Goal: Information Seeking & Learning: Find specific fact

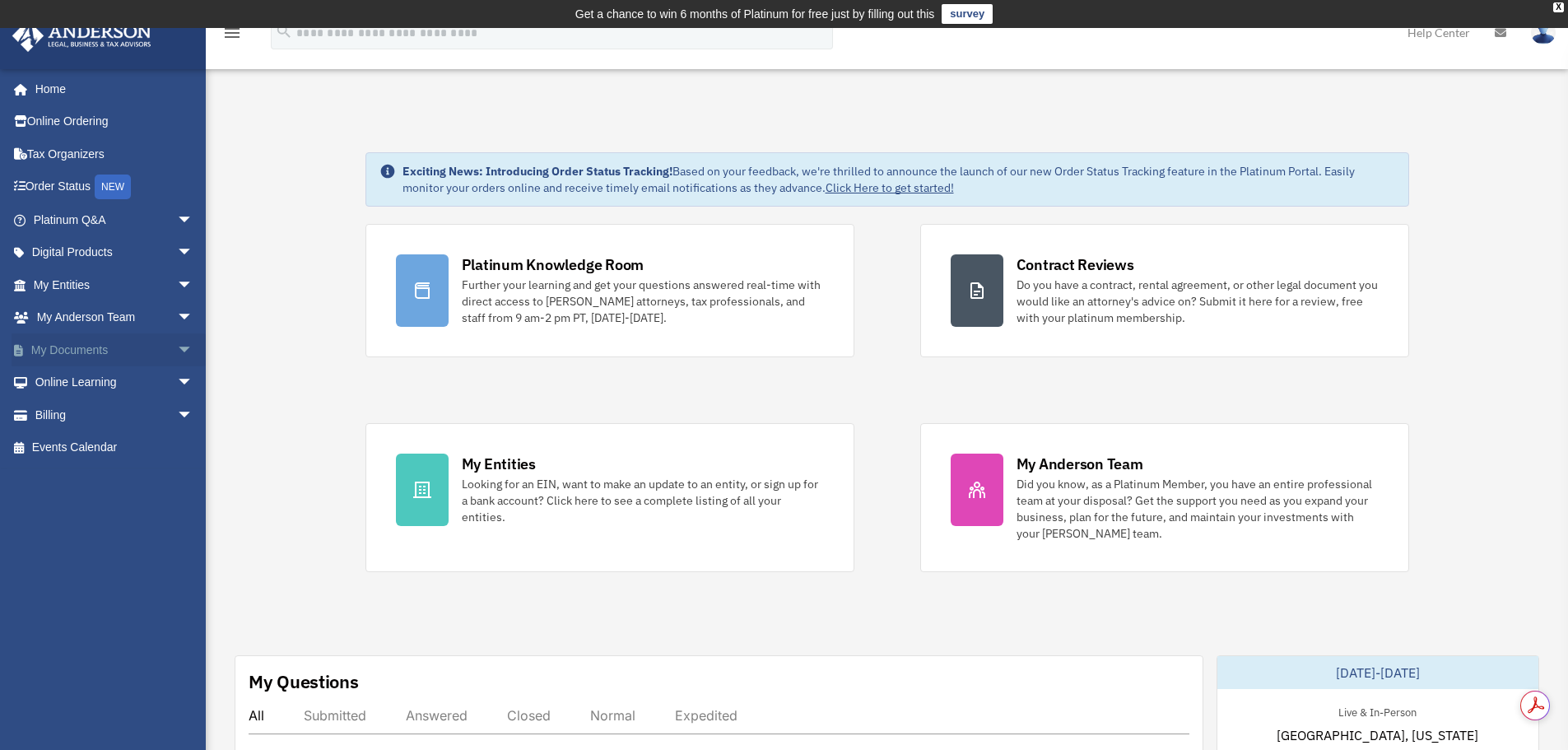
click at [74, 359] on link "My Documents arrow_drop_down" at bounding box center [114, 350] width 206 height 33
click at [54, 347] on link "My Documents arrow_drop_down" at bounding box center [114, 350] width 206 height 33
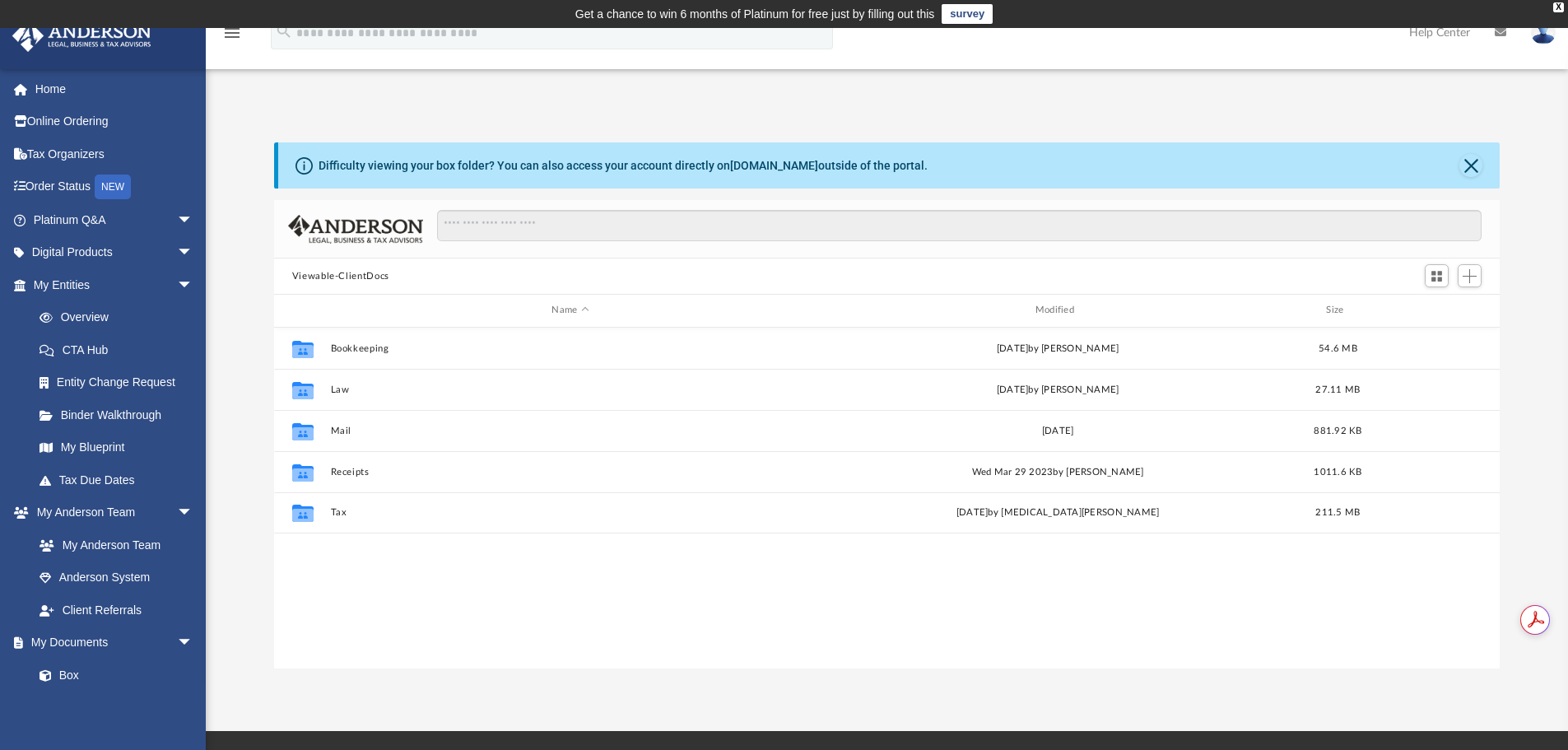
scroll to position [362, 1213]
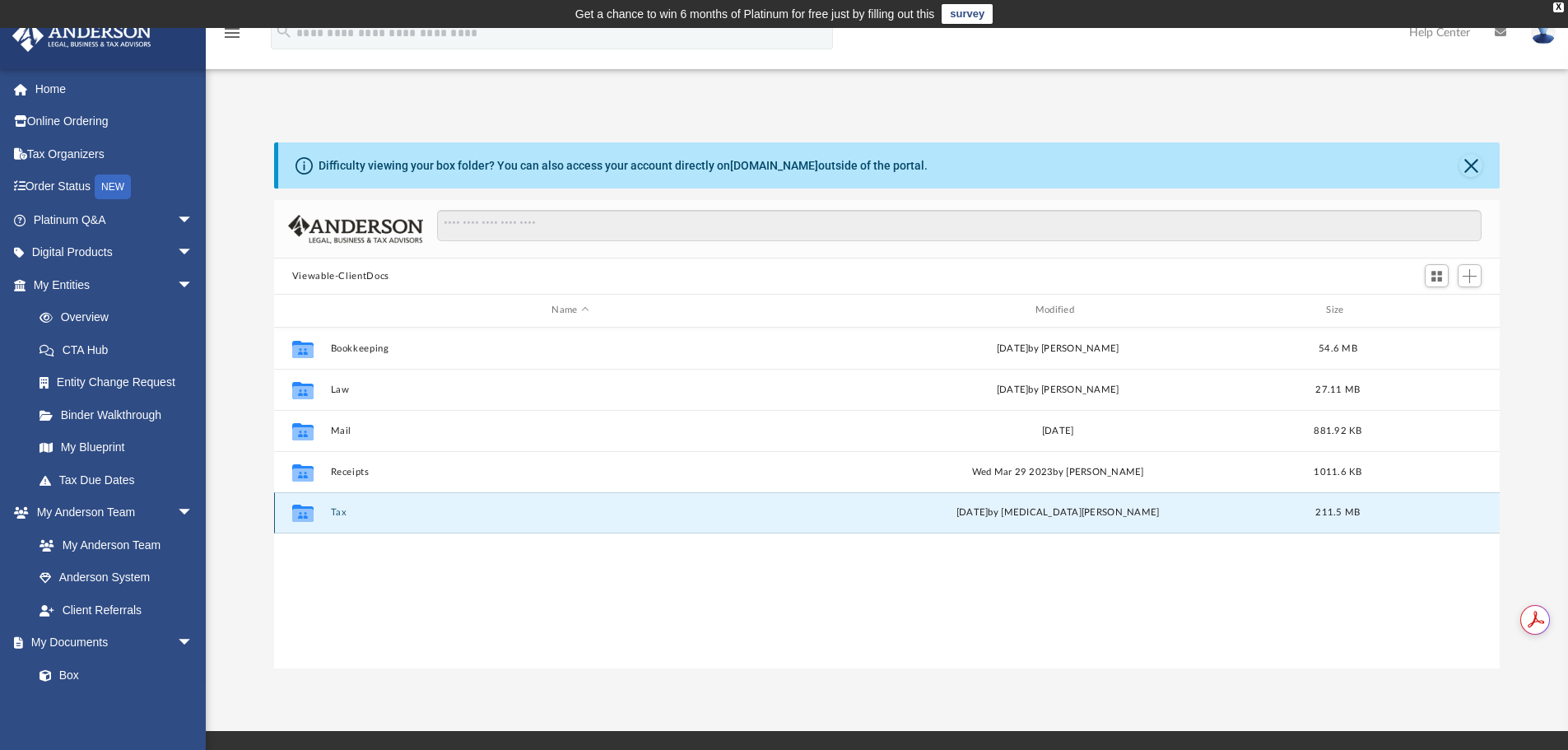
click at [341, 512] on button "Tax" at bounding box center [569, 512] width 479 height 10
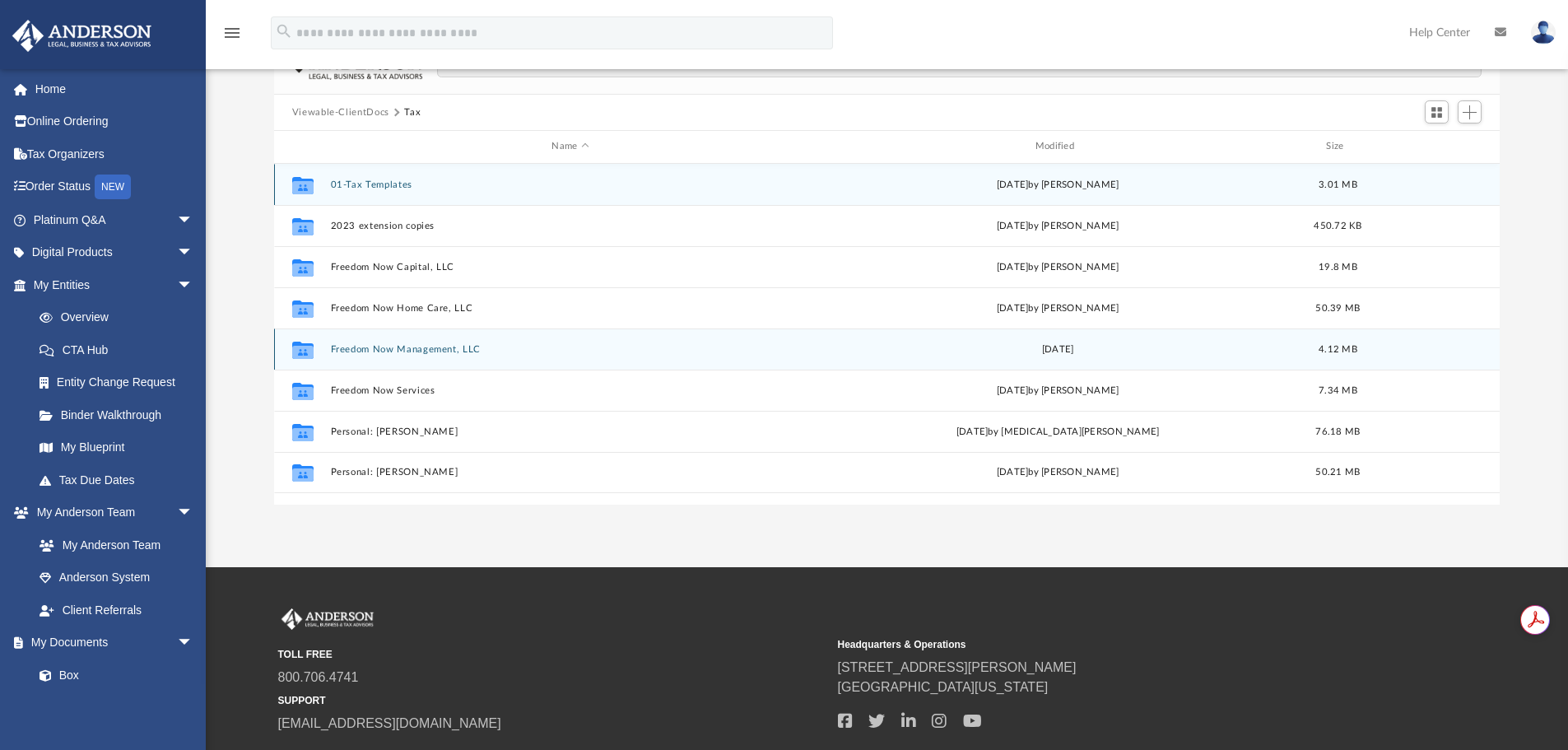
scroll to position [247, 0]
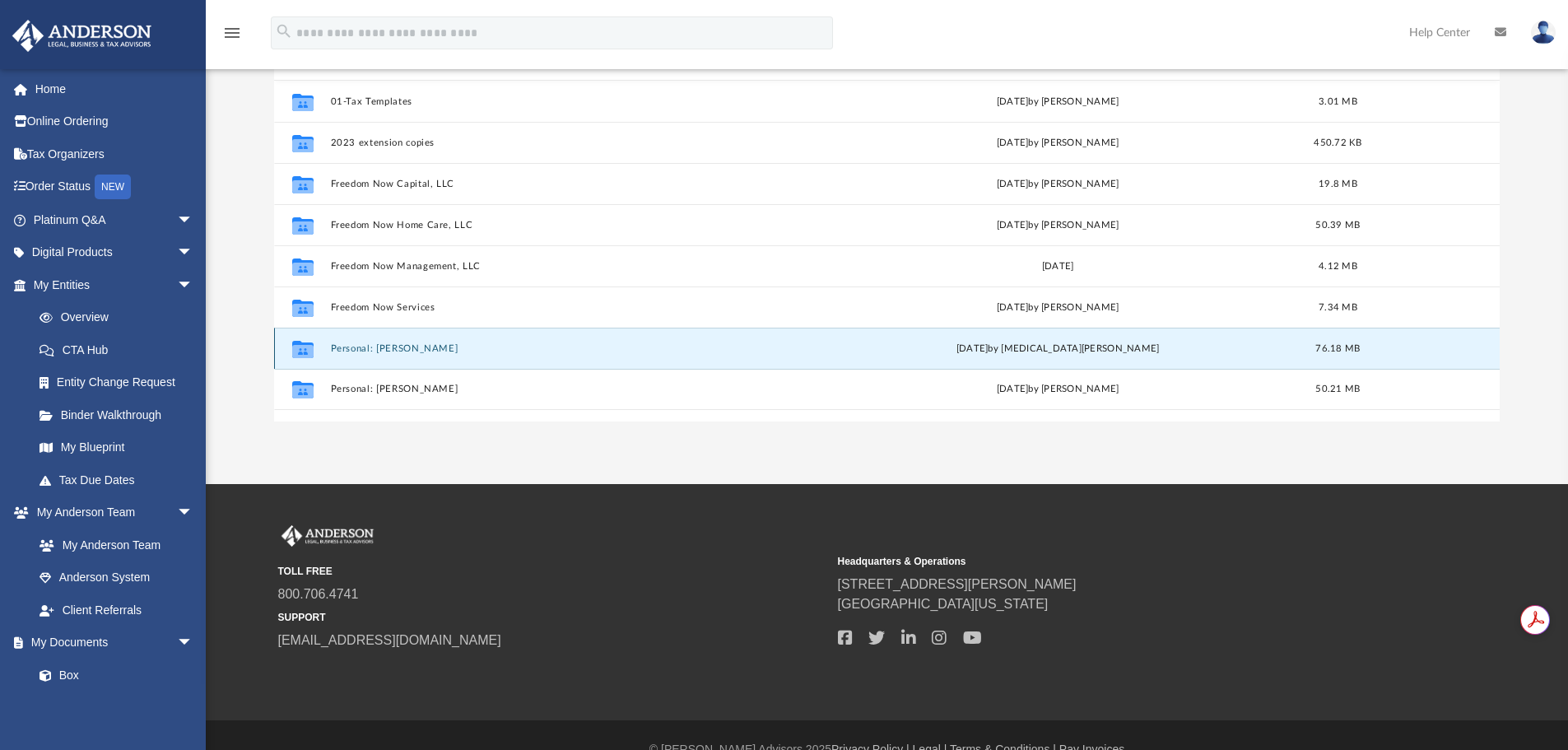
click at [424, 348] on button "Personal: [PERSON_NAME]" at bounding box center [569, 348] width 479 height 10
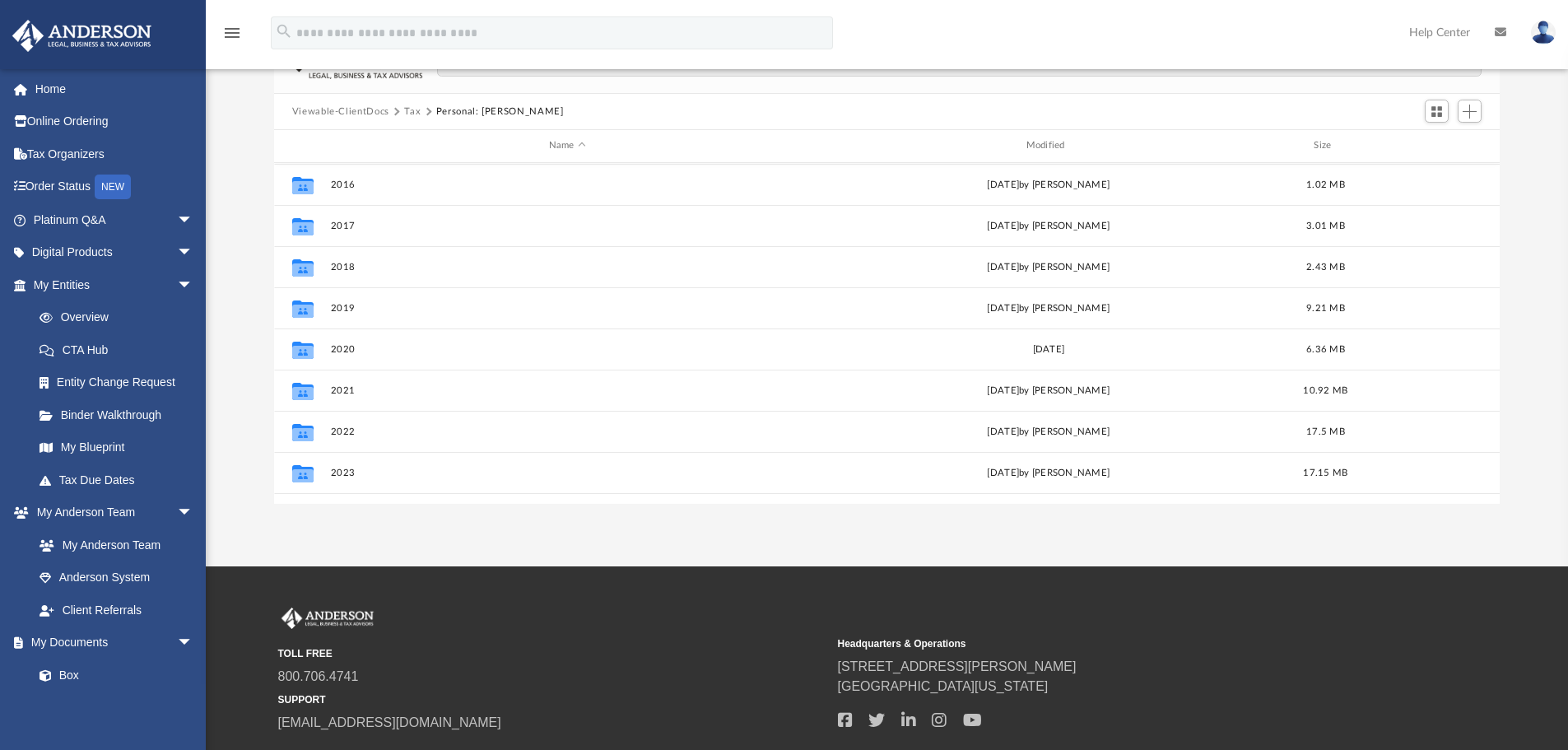
scroll to position [112, 0]
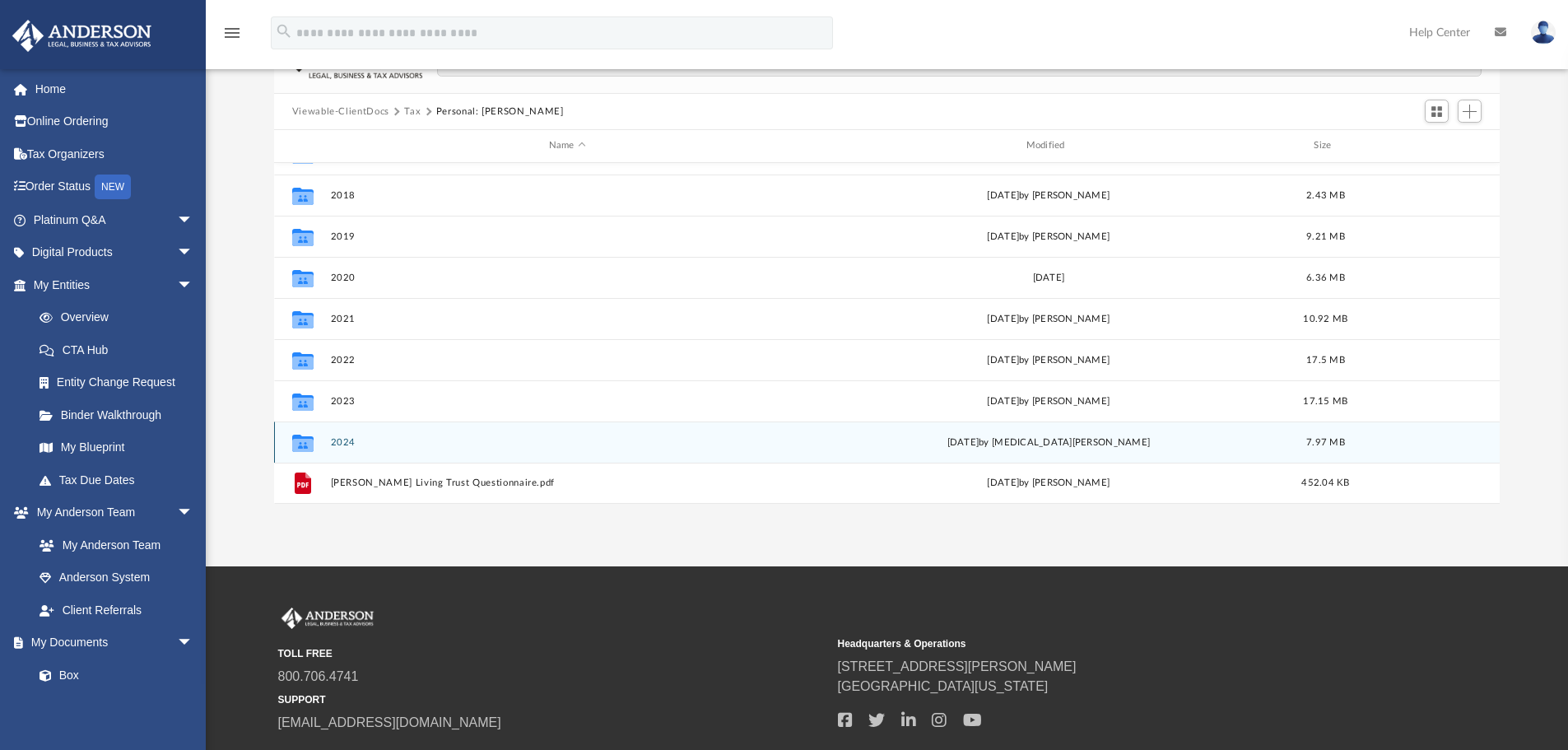
click at [339, 440] on button "2024" at bounding box center [567, 442] width 474 height 10
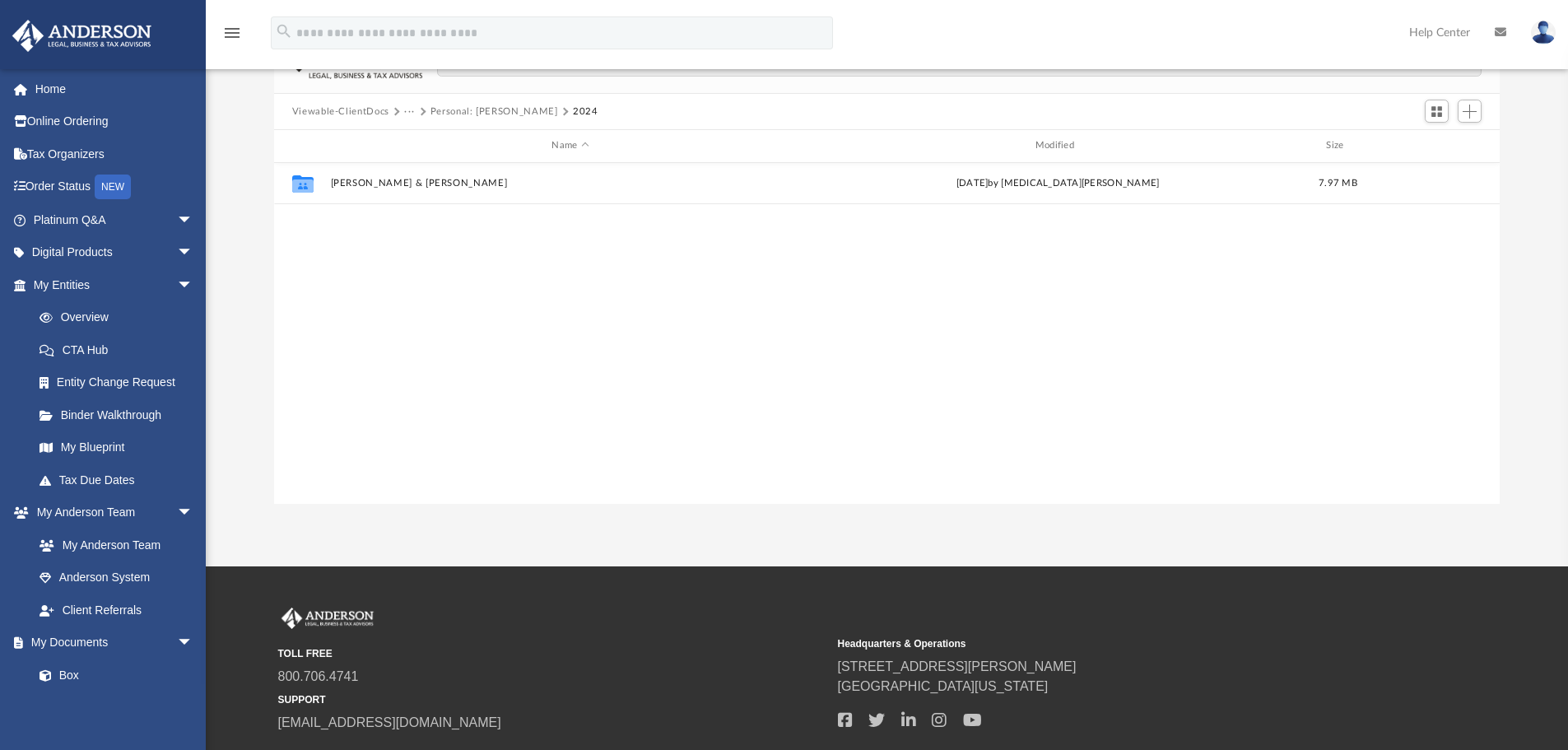
scroll to position [0, 0]
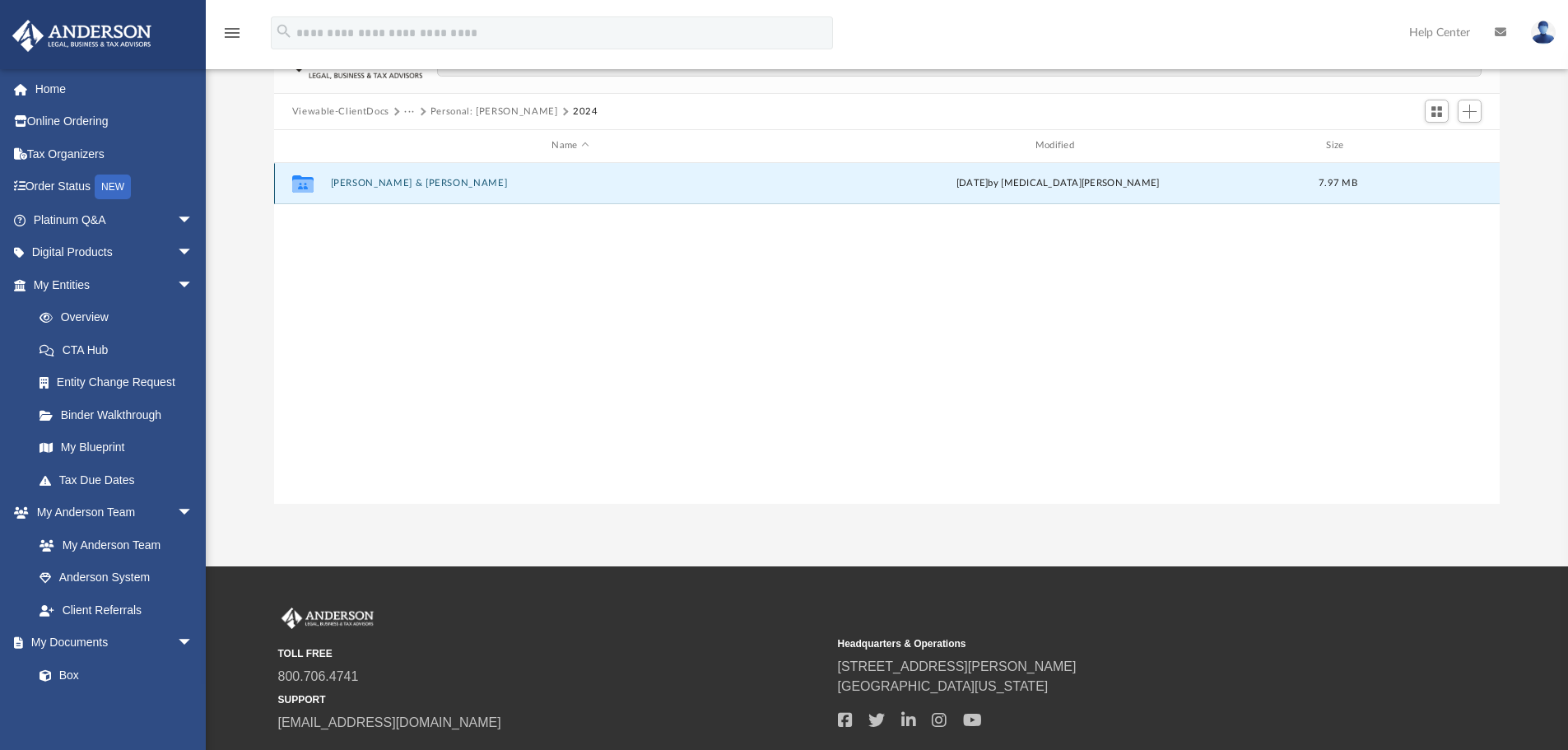
click at [461, 179] on button "[PERSON_NAME] & [PERSON_NAME]" at bounding box center [569, 183] width 479 height 10
click at [342, 181] on button "2024" at bounding box center [569, 183] width 479 height 10
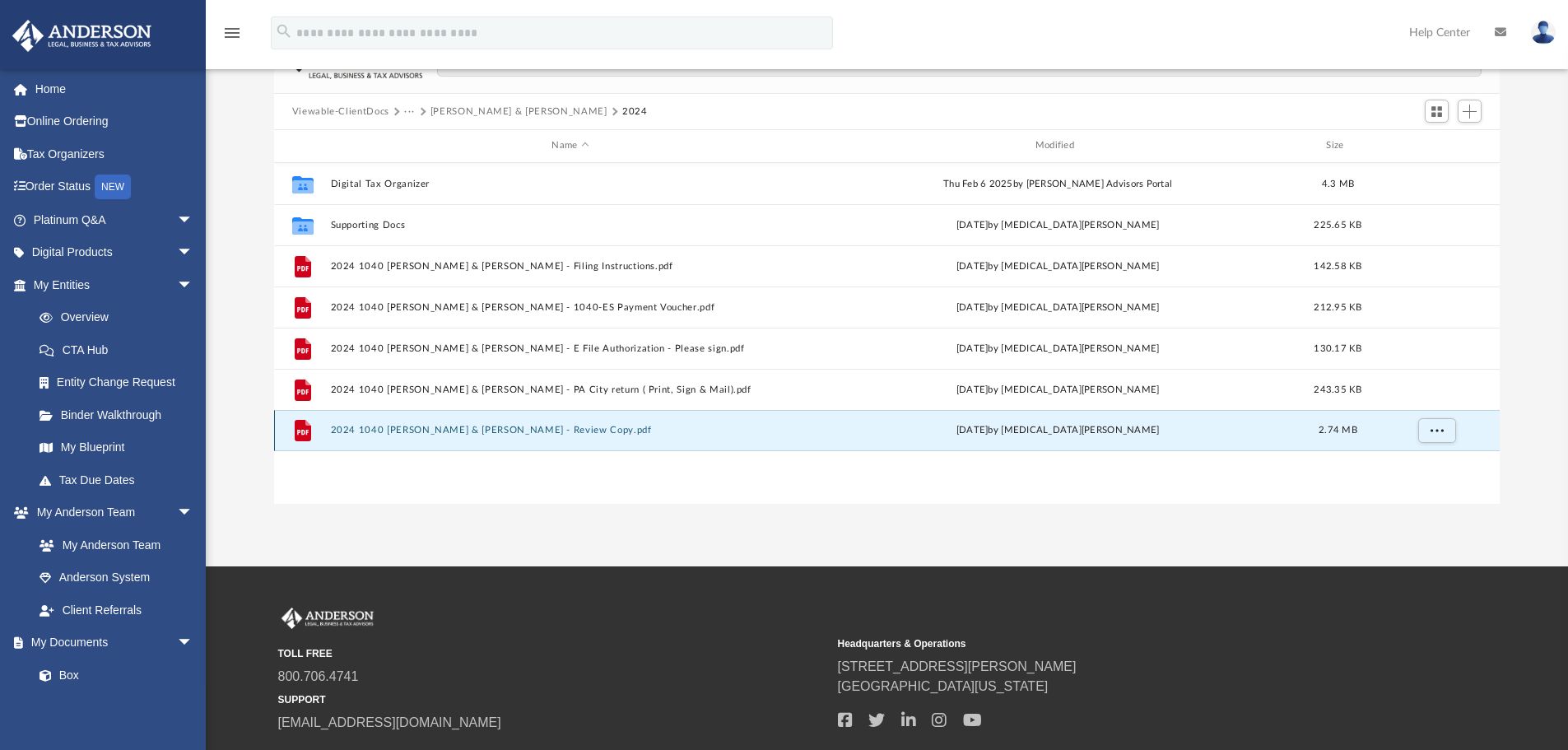
click at [525, 431] on button "2024 1040 [PERSON_NAME] & [PERSON_NAME] - Review Copy.pdf" at bounding box center [569, 430] width 479 height 10
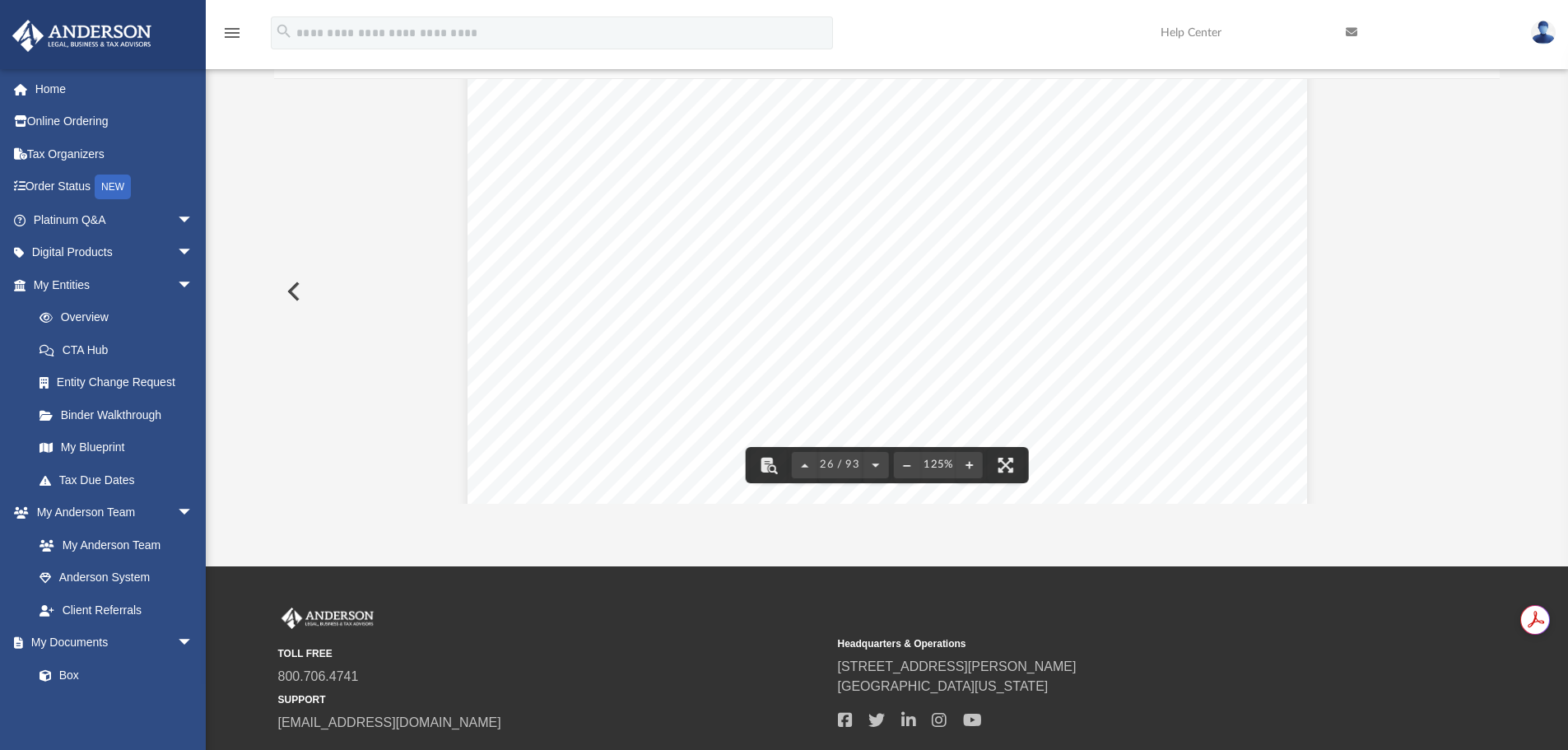
scroll to position [28313, 0]
click at [998, 272] on span "2,600." at bounding box center [1009, 273] width 59 height 13
click at [1102, 272] on span "3,400." at bounding box center [1118, 273] width 59 height 13
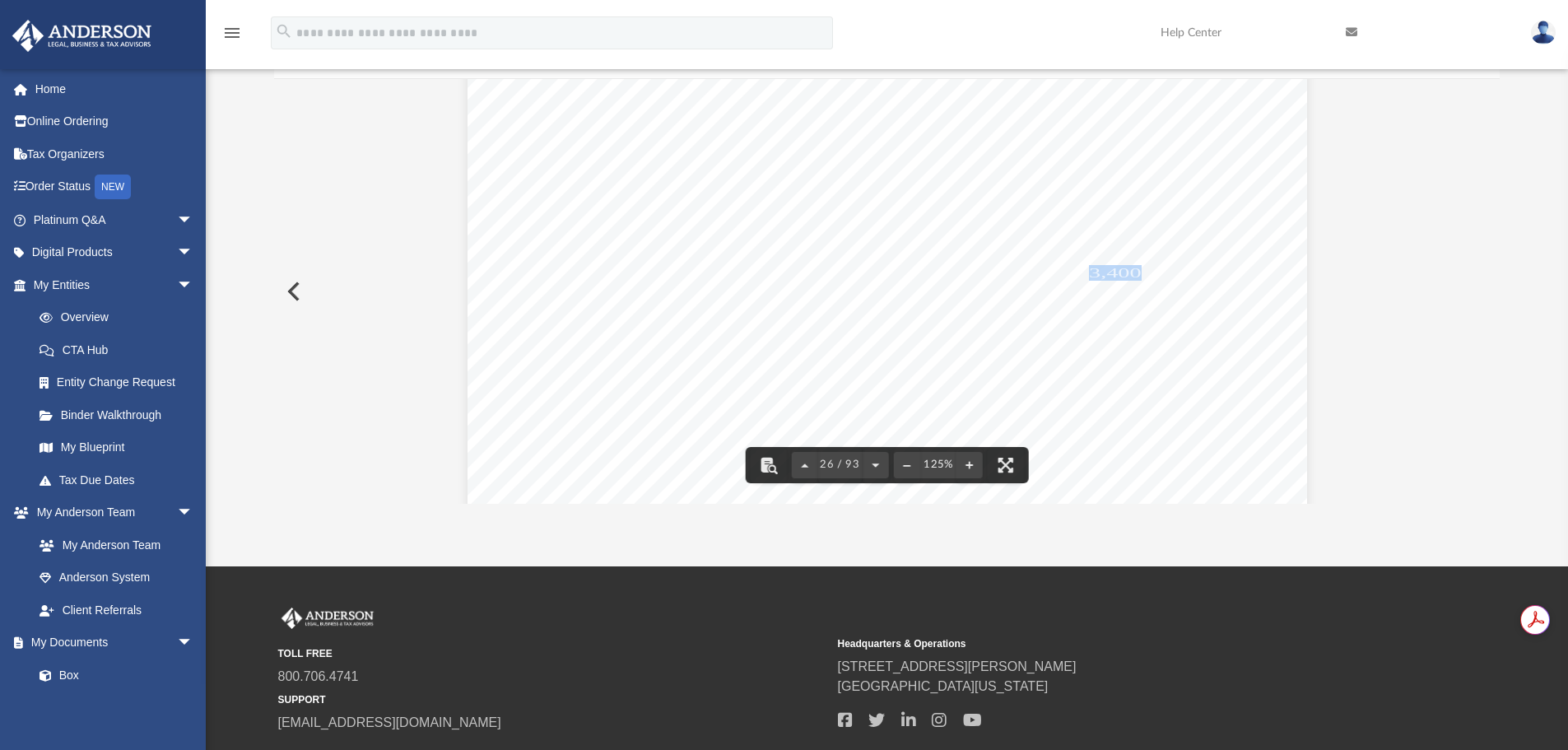
click at [1102, 272] on span "3,400." at bounding box center [1118, 273] width 59 height 13
click at [973, 292] on div "Department of the Treasury Internal Revenue Service Attachment Sequence No. 421…" at bounding box center [887, 99] width 840 height 1086
click at [1004, 322] on span "7,676." at bounding box center [1009, 322] width 59 height 13
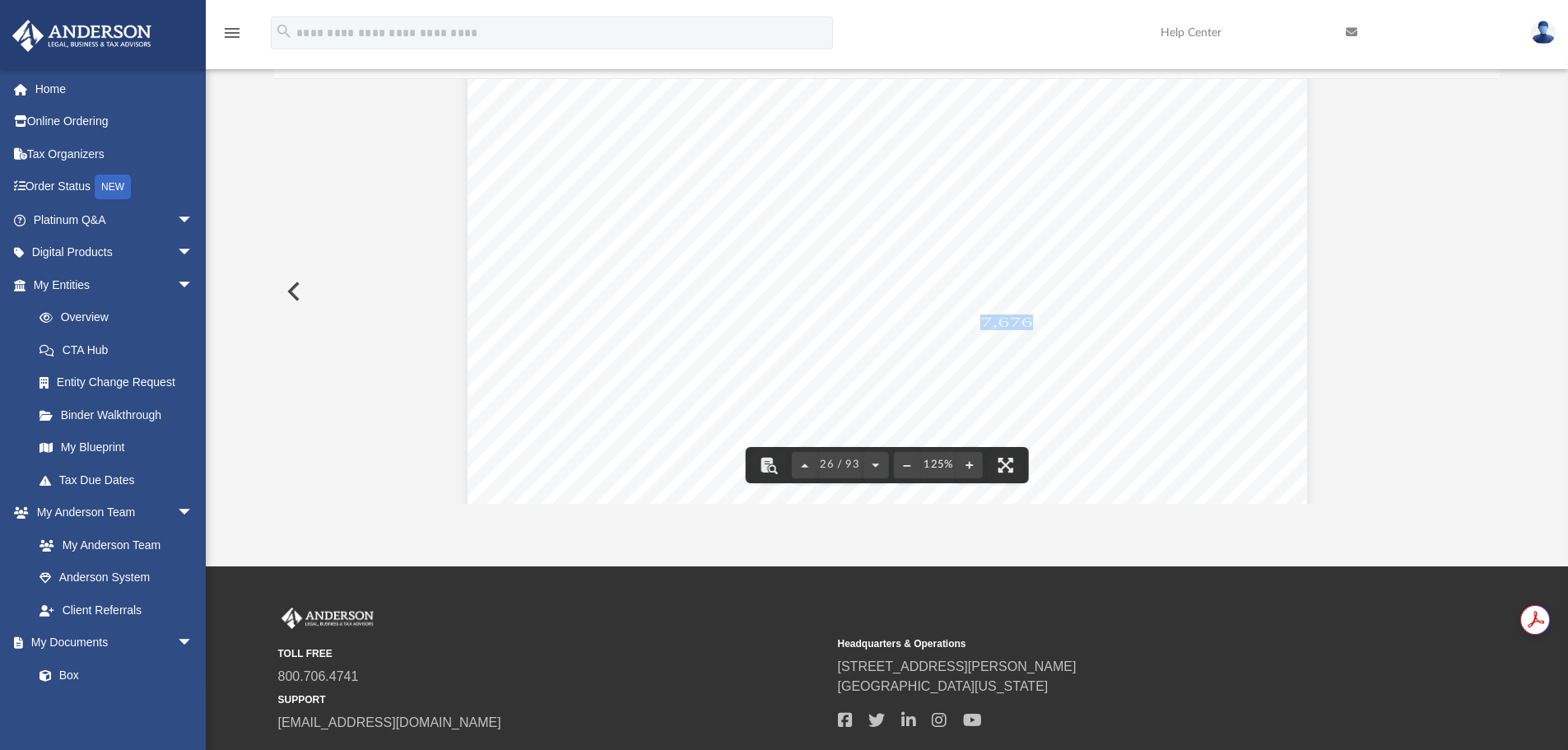
click at [1004, 322] on span "7,676." at bounding box center [1009, 322] width 59 height 13
click at [1095, 323] on span "5,916." at bounding box center [1118, 322] width 59 height 13
click at [1016, 346] on div "Department of the Treasury Internal Revenue Service Attachment Sequence No. 421…" at bounding box center [887, 99] width 840 height 1086
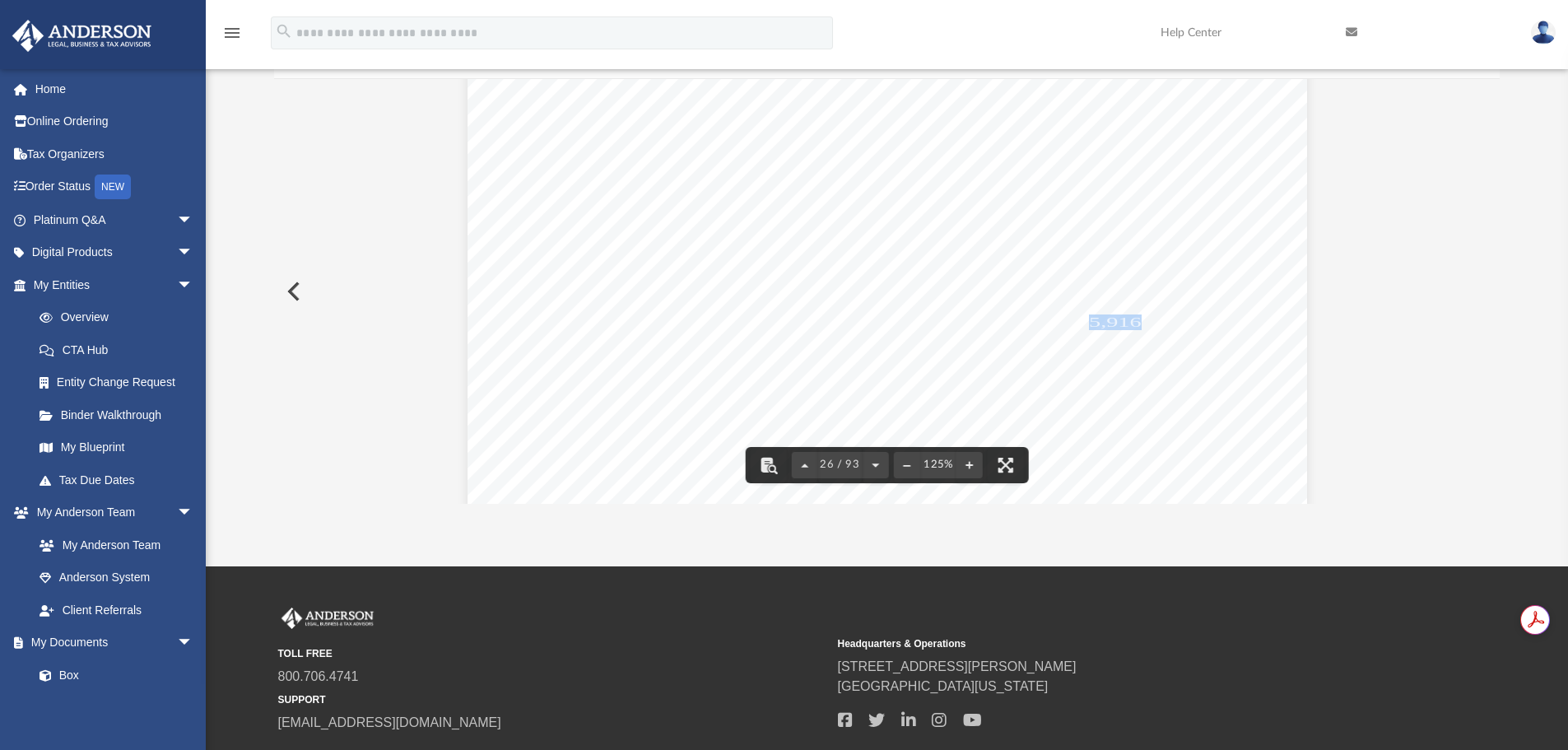
click at [1015, 350] on span "-1,376." at bounding box center [1004, 355] width 67 height 13
click at [1094, 354] on span "-5,016." at bounding box center [1113, 355] width 67 height 13
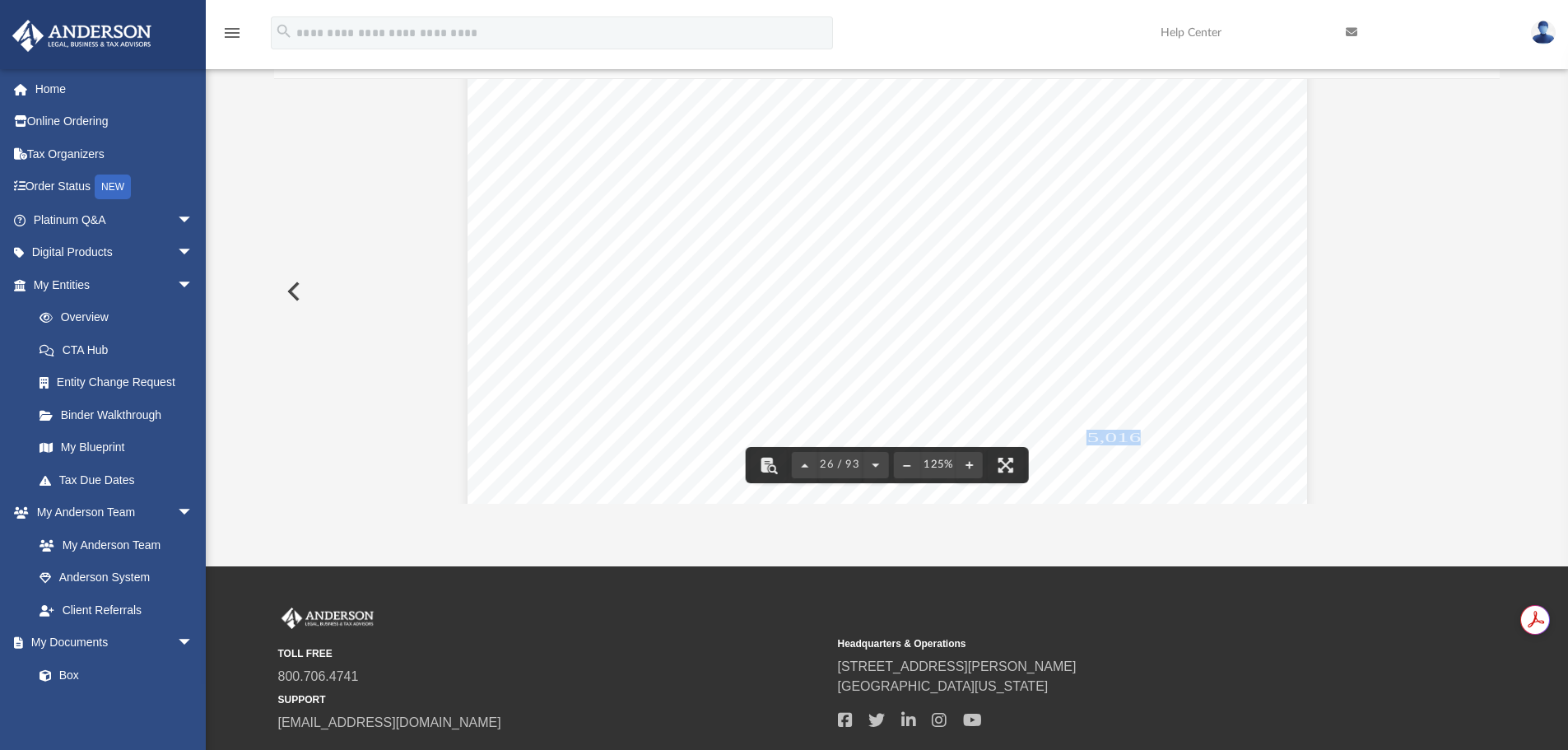
click at [981, 229] on div "Department of the Treasury Internal Revenue Service Attachment Sequence No. 421…" at bounding box center [887, 181] width 840 height 1086
click at [957, 274] on div "Department of the Treasury Internal Revenue Service Attachment Sequence No. 421…" at bounding box center [887, 181] width 840 height 1086
click at [938, 308] on div "Department of the Treasury Internal Revenue Service Attachment Sequence No. 421…" at bounding box center [887, 181] width 840 height 1086
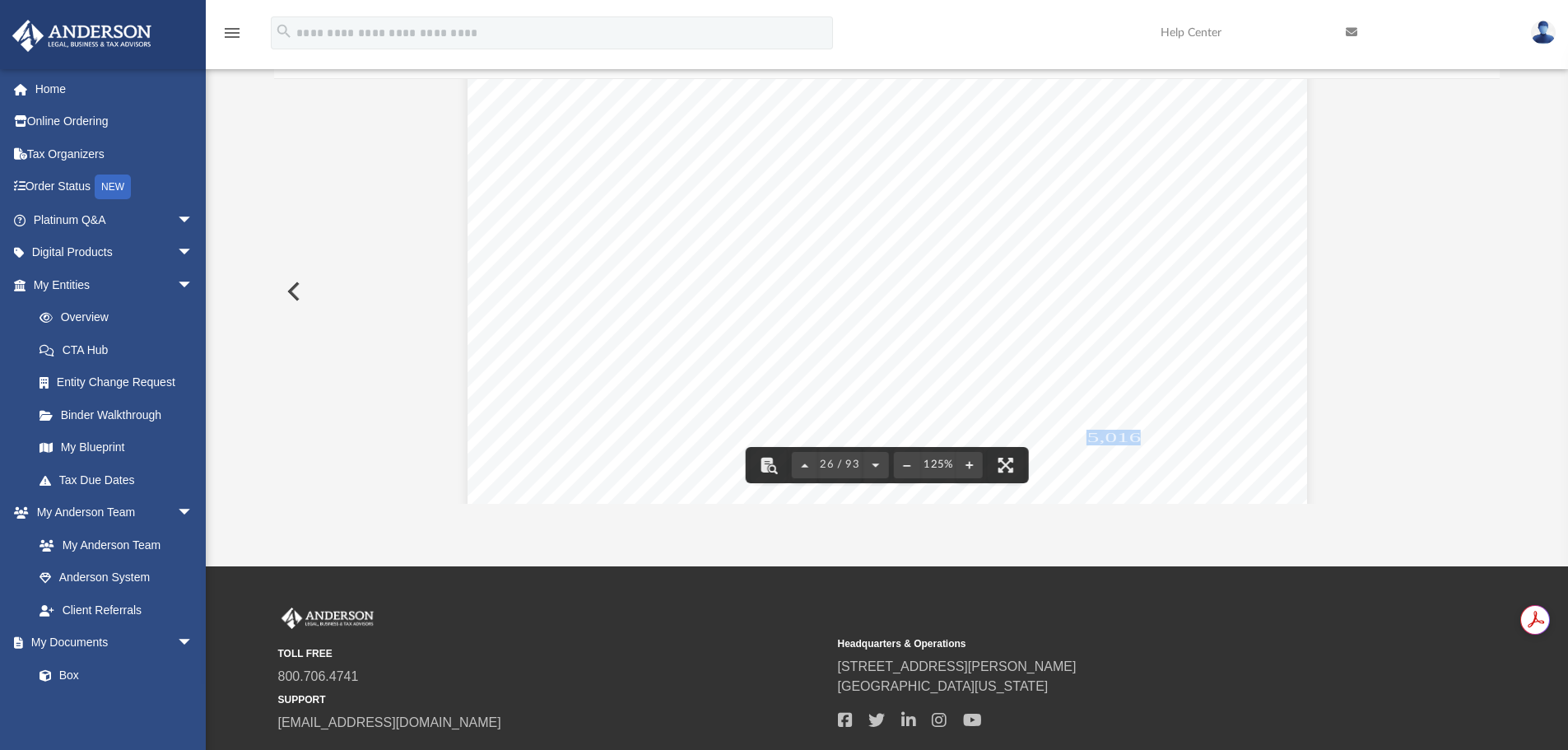
click at [938, 308] on div "Department of the Treasury Internal Revenue Service Attachment Sequence No. 421…" at bounding box center [887, 181] width 840 height 1086
click at [1070, 308] on div "Department of the Treasury Internal Revenue Service Attachment Sequence No. 421…" at bounding box center [887, 181] width 840 height 1086
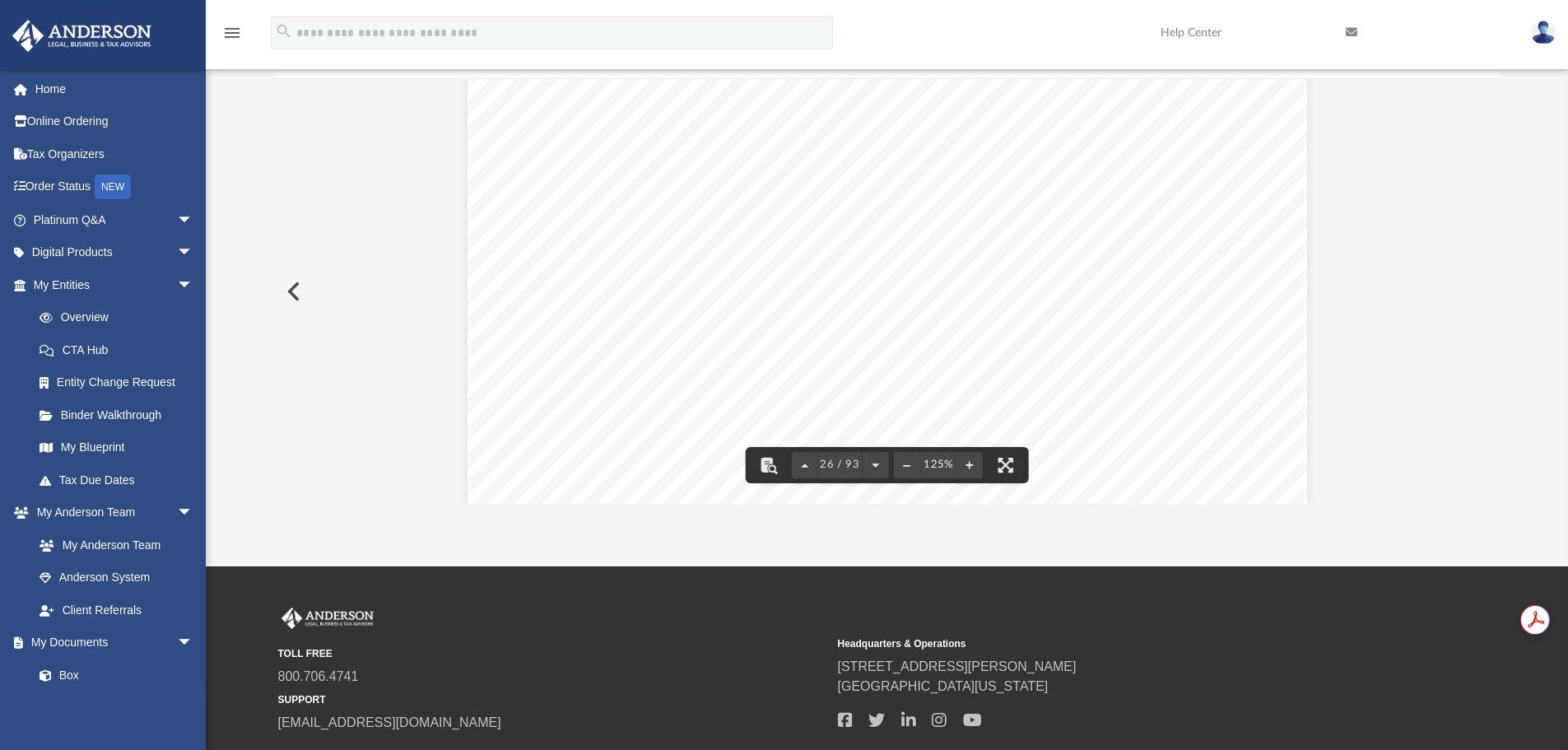
click at [998, 361] on span "2,600." at bounding box center [1009, 355] width 59 height 13
click at [1101, 358] on span "3,400." at bounding box center [1118, 355] width 59 height 13
click at [993, 376] on span "5,076." at bounding box center [1009, 372] width 59 height 13
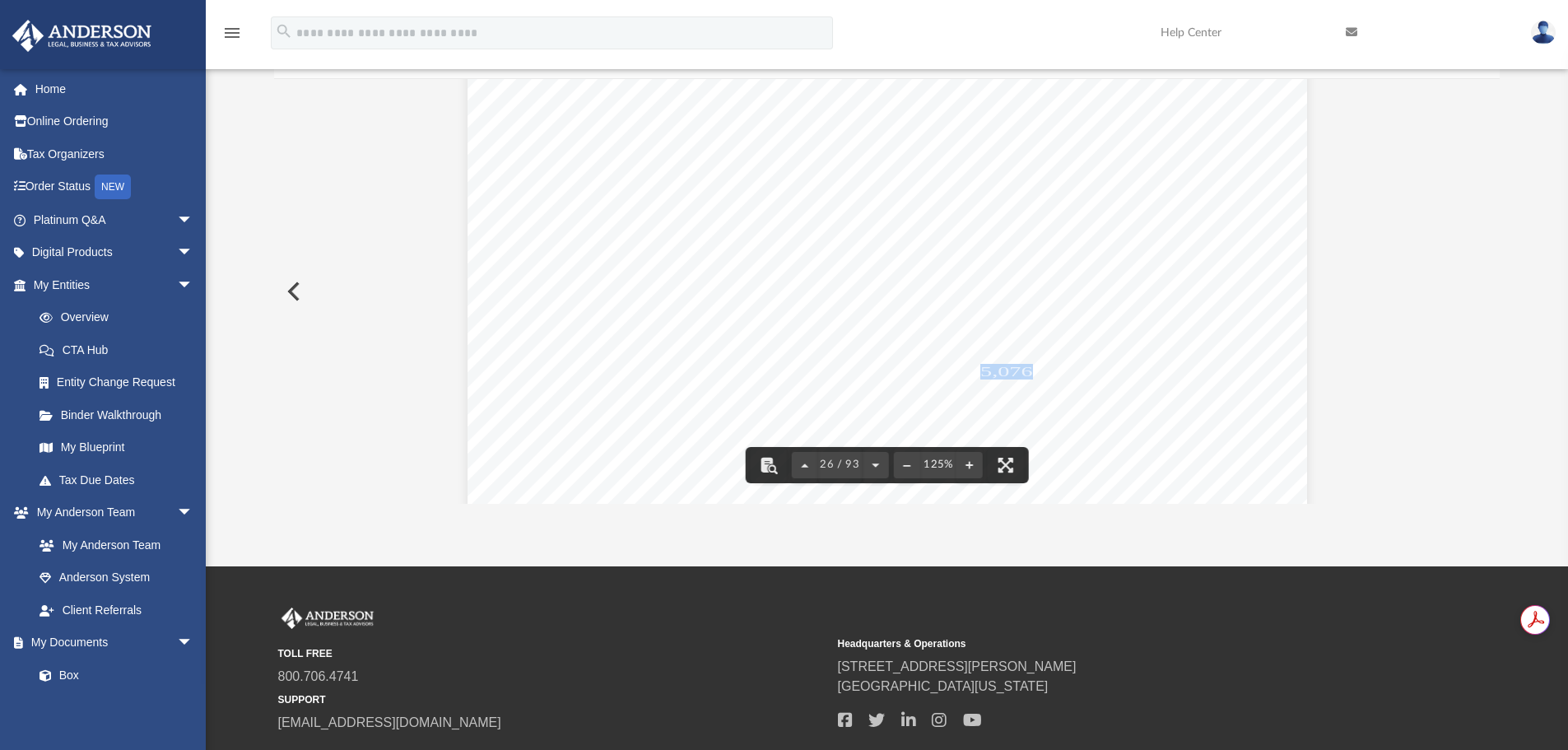
click at [993, 376] on span "5,076." at bounding box center [1009, 372] width 59 height 13
click at [1099, 366] on span "2,516." at bounding box center [1118, 372] width 59 height 13
